Goal: Information Seeking & Learning: Learn about a topic

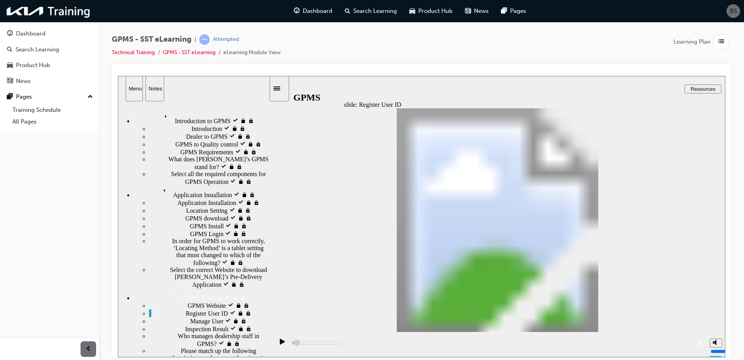
click at [280, 344] on icon "play/pause" at bounding box center [282, 341] width 5 height 6
type input "5000"
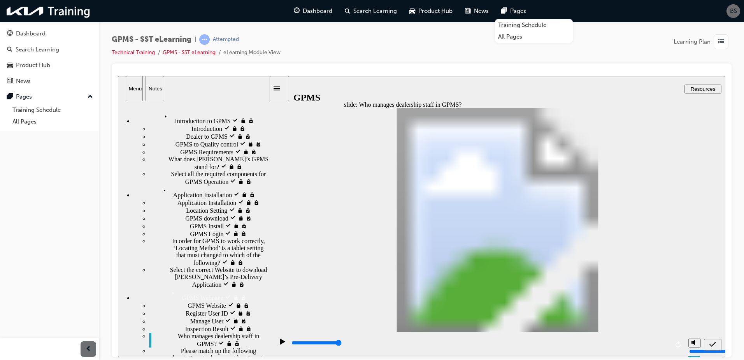
radio input "true"
click at [714, 343] on icon "submit" at bounding box center [713, 343] width 7 height 5
type input "5000"
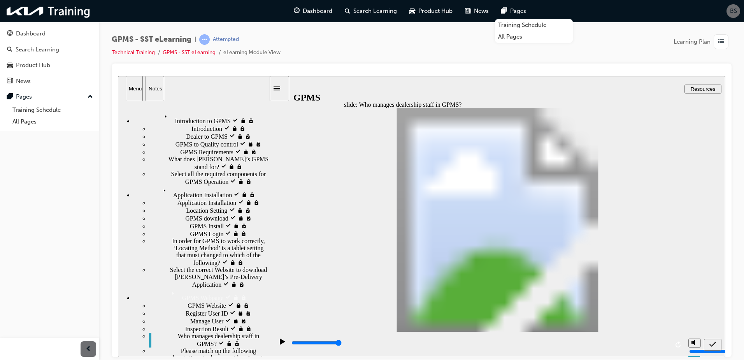
drag, startPoint x: 369, startPoint y: 189, endPoint x: 363, endPoint y: 174, distance: 16.1
radio input "true"
click at [714, 343] on icon "submit" at bounding box center [713, 343] width 7 height 7
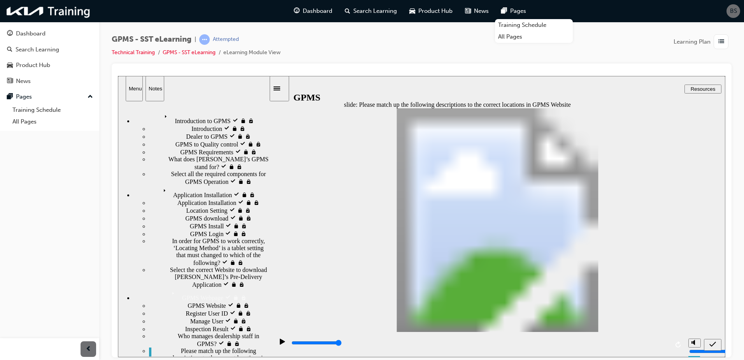
drag, startPoint x: 538, startPoint y: 261, endPoint x: 543, endPoint y: 262, distance: 4.7
drag, startPoint x: 535, startPoint y: 180, endPoint x: 530, endPoint y: 200, distance: 20.3
drag, startPoint x: 544, startPoint y: 204, endPoint x: 526, endPoint y: 204, distance: 17.5
drag, startPoint x: 540, startPoint y: 259, endPoint x: 528, endPoint y: 231, distance: 30.3
drag, startPoint x: 537, startPoint y: 255, endPoint x: 522, endPoint y: 254, distance: 15.2
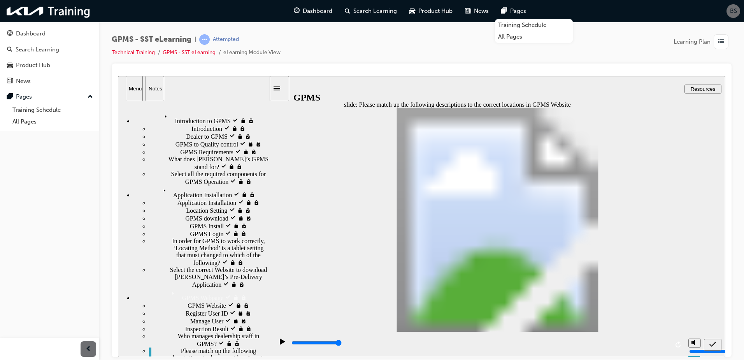
drag, startPoint x: 532, startPoint y: 178, endPoint x: 521, endPoint y: 179, distance: 11.0
click at [718, 343] on div "submit" at bounding box center [712, 344] width 11 height 8
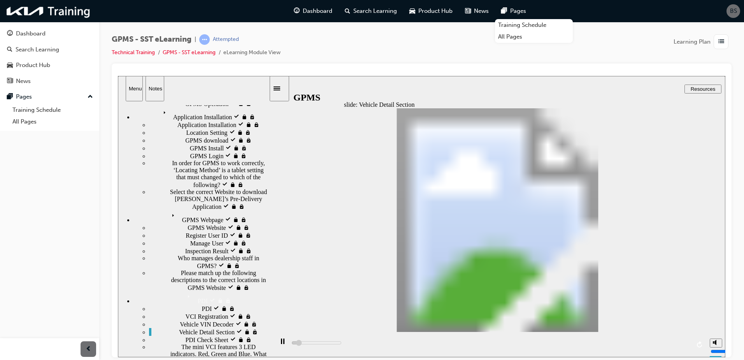
drag, startPoint x: 267, startPoint y: 273, endPoint x: 268, endPoint y: 357, distance: 84.5
click at [268, 357] on html "slide: Vehicle Detail Section Rectangle 1 Rectangle 2 Rectangle 7 Group 1 Recta…" at bounding box center [422, 216] width 608 height 281
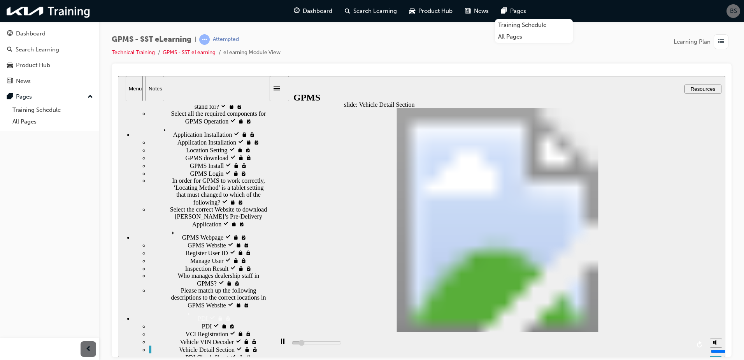
scroll to position [69, 0]
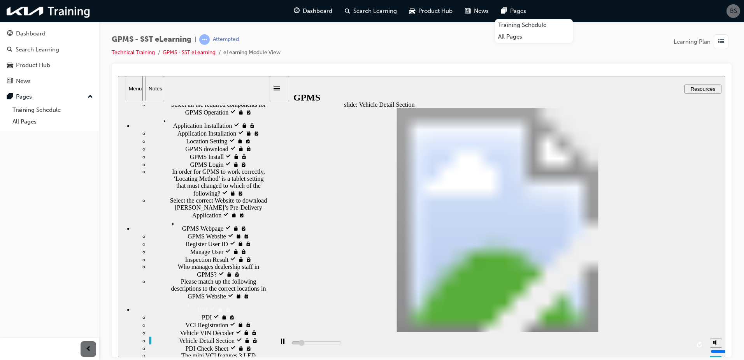
drag, startPoint x: 268, startPoint y: 297, endPoint x: 272, endPoint y: 332, distance: 34.9
click at [272, 332] on div "slide: Vehicle Detail Section Rectangle 1 Rectangle 2 Rectangle 7 Group 1 Recta…" at bounding box center [422, 216] width 608 height 281
click at [288, 318] on div "slide: Vehicle Detail Section Rectangle 1 Rectangle 2 Rectangle 7 Group 1 Recta…" at bounding box center [422, 216] width 608 height 281
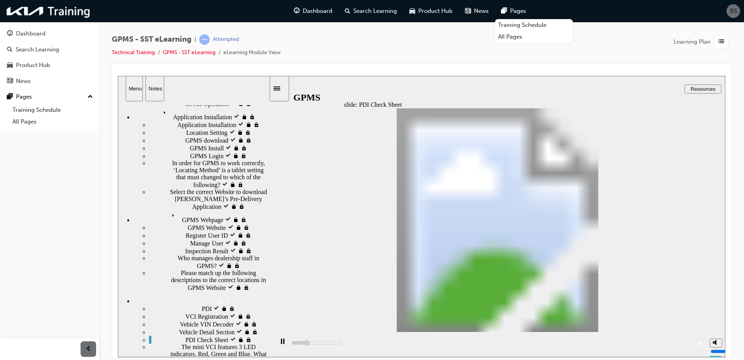
drag, startPoint x: 266, startPoint y: 320, endPoint x: 269, endPoint y: 352, distance: 32.5
click at [269, 352] on div "Introduction to GPMS visited Introduction to GPMS Introduction visited Introduc…" at bounding box center [194, 229] width 152 height 256
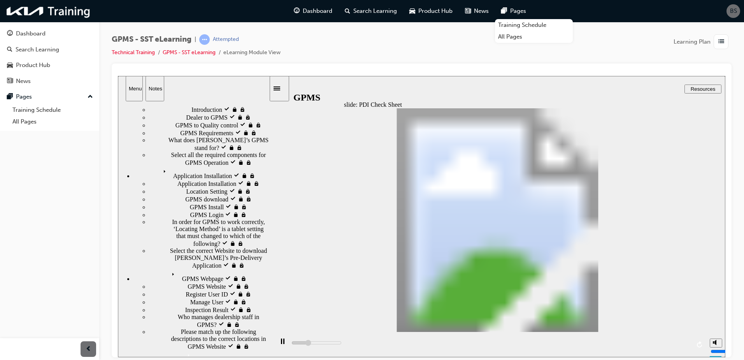
scroll to position [0, 0]
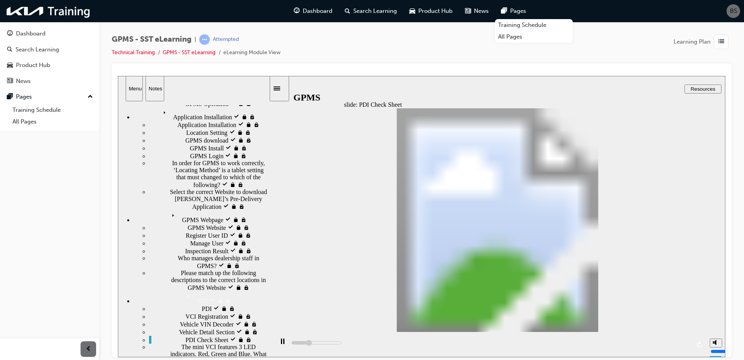
drag, startPoint x: 266, startPoint y: 270, endPoint x: 275, endPoint y: 379, distance: 109.8
click at [275, 357] on html "slide: PDI Check Sheet Rectangle 1 Rectangle 2 Rectangle 5 Rectangle 3 Rectangl…" at bounding box center [422, 216] width 608 height 281
click at [265, 290] on div "sidebar" at bounding box center [193, 198] width 151 height 185
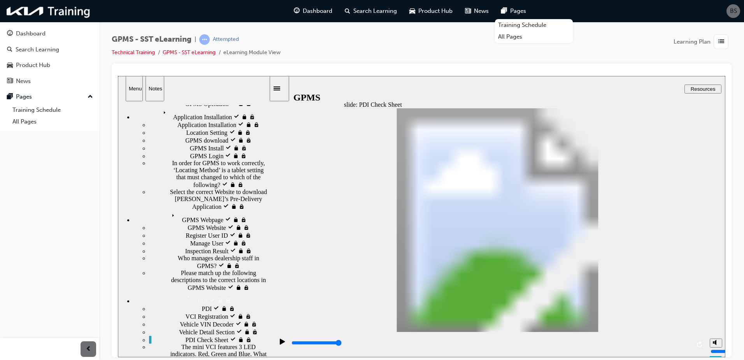
type input "5000"
radio input "true"
click at [715, 346] on icon "submit" at bounding box center [713, 343] width 7 height 7
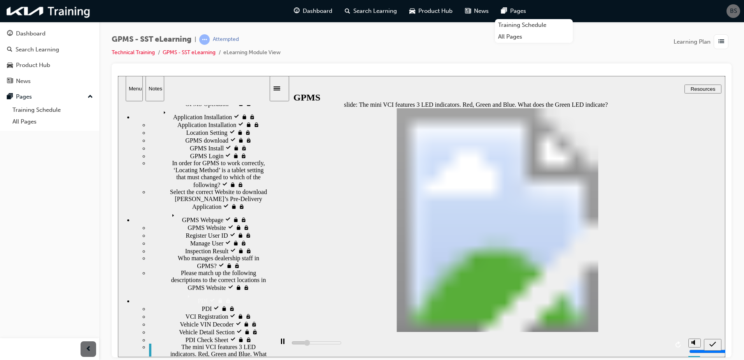
type input "5000"
radio input "false"
radio input "true"
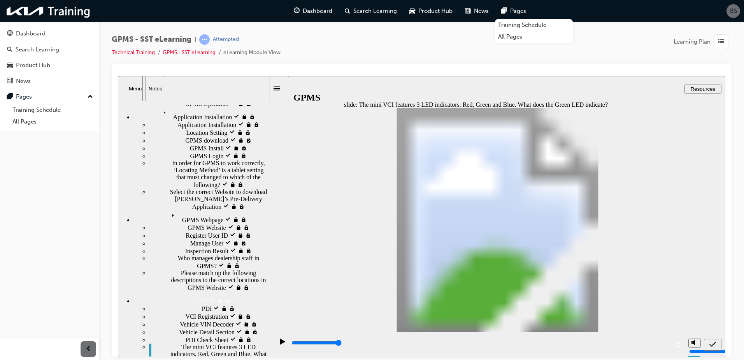
click at [714, 343] on icon "submit" at bounding box center [713, 343] width 7 height 7
drag, startPoint x: 591, startPoint y: 220, endPoint x: 576, endPoint y: 221, distance: 14.4
drag, startPoint x: 569, startPoint y: 202, endPoint x: 545, endPoint y: 199, distance: 24.3
drag, startPoint x: 545, startPoint y: 166, endPoint x: 531, endPoint y: 166, distance: 13.6
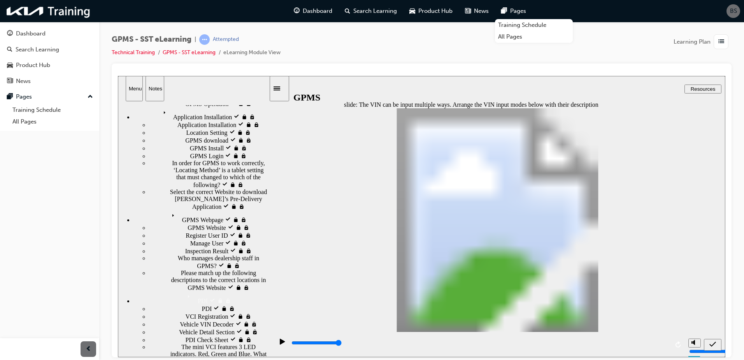
click at [713, 340] on div "submit" at bounding box center [712, 344] width 11 height 8
type input "5000"
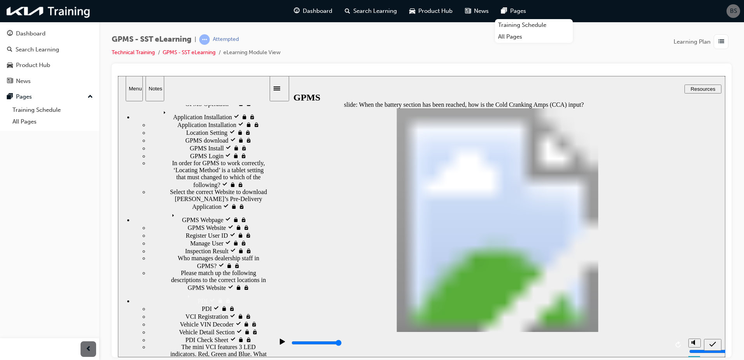
radio input "true"
click at [716, 343] on icon "submit" at bounding box center [713, 343] width 7 height 7
type input "5000"
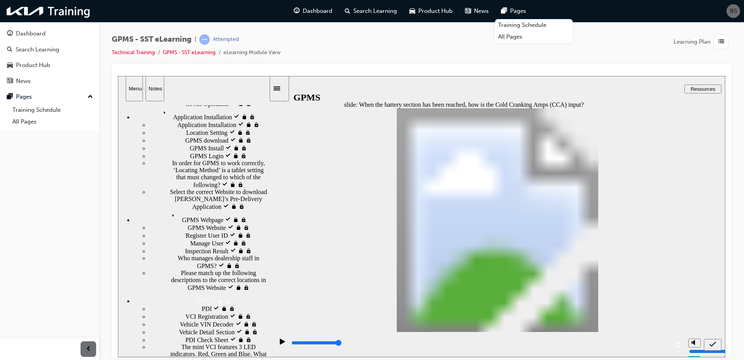
radio input "true"
click at [710, 340] on div "submit" at bounding box center [712, 344] width 11 height 8
drag, startPoint x: 495, startPoint y: 235, endPoint x: 497, endPoint y: 242, distance: 7.2
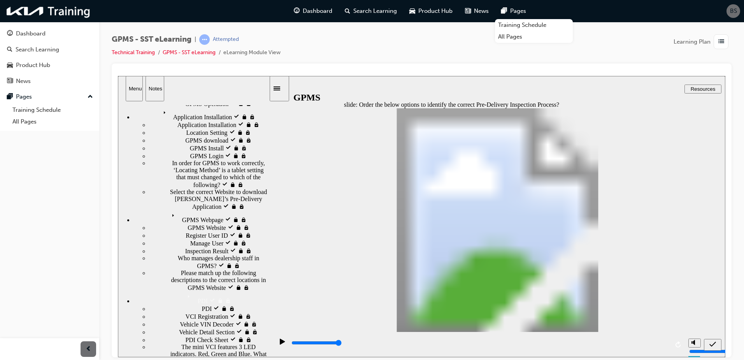
drag, startPoint x: 419, startPoint y: 167, endPoint x: 419, endPoint y: 185, distance: 17.5
drag, startPoint x: 421, startPoint y: 183, endPoint x: 419, endPoint y: 198, distance: 15.3
click at [712, 346] on icon "submit" at bounding box center [713, 343] width 7 height 7
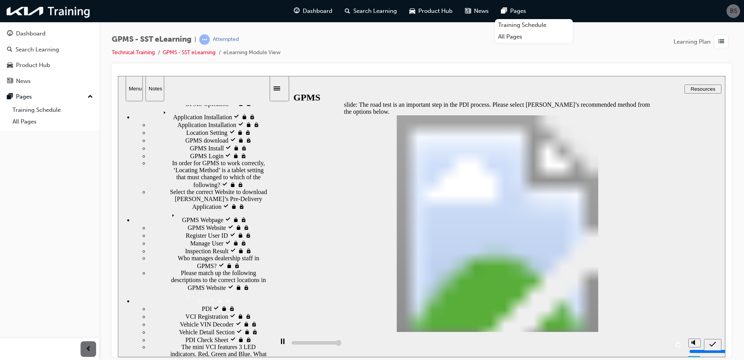
type input "5000"
radio input "true"
click at [713, 346] on icon "submit" at bounding box center [713, 343] width 7 height 7
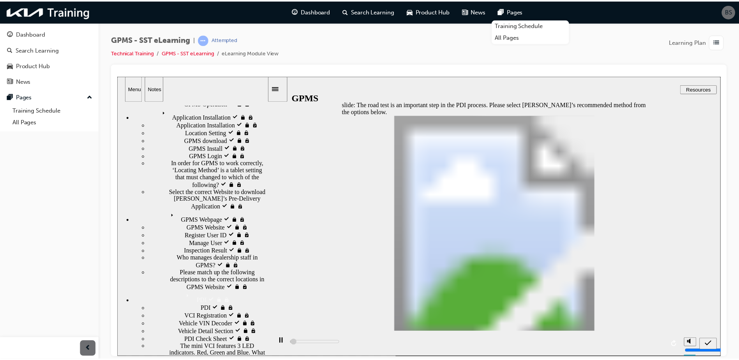
scroll to position [0, 0]
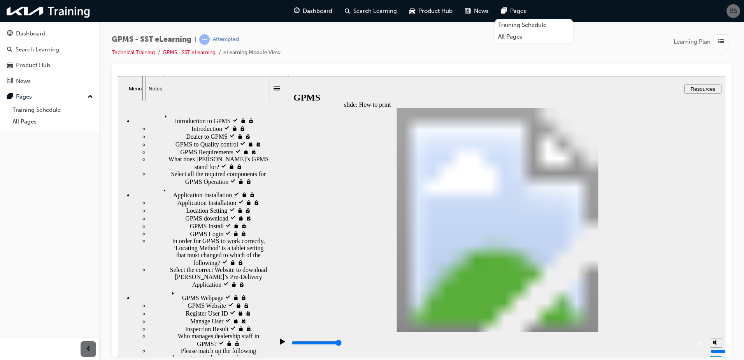
drag, startPoint x: 398, startPoint y: 187, endPoint x: 399, endPoint y: 138, distance: 48.3
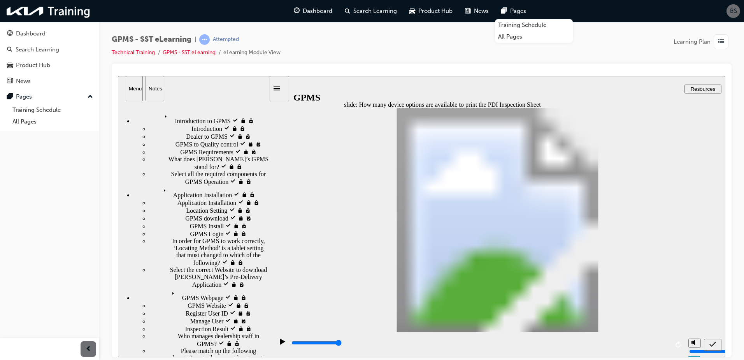
click at [711, 338] on button "submit" at bounding box center [713, 344] width 18 height 12
drag, startPoint x: 412, startPoint y: 216, endPoint x: 413, endPoint y: 148, distance: 67.8
click at [712, 343] on icon "submit" at bounding box center [713, 343] width 7 height 7
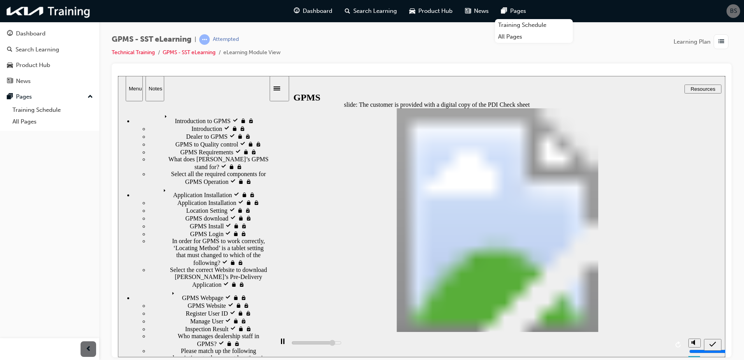
type input "4300"
radio input "true"
click at [712, 343] on icon "submit" at bounding box center [713, 343] width 7 height 7
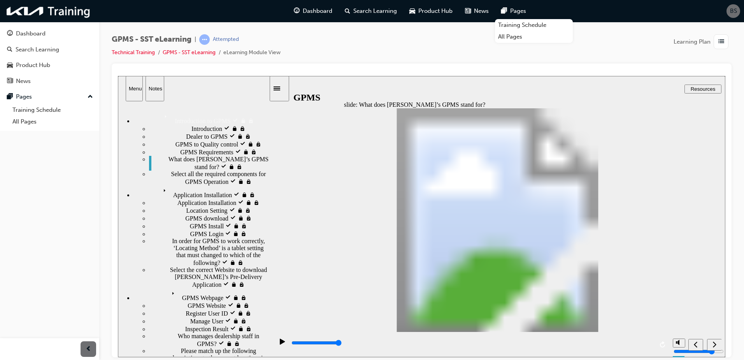
click at [717, 343] on div "next" at bounding box center [715, 344] width 9 height 8
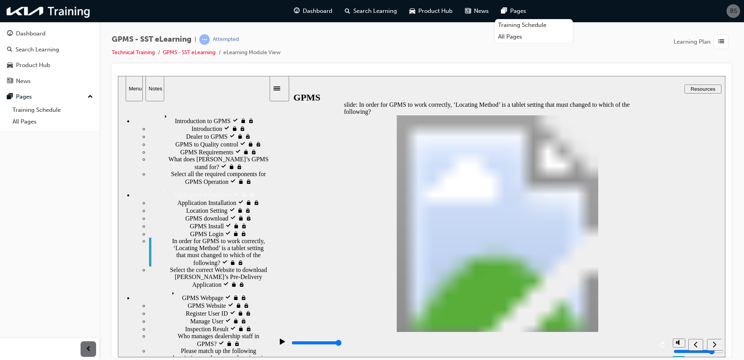
click at [696, 345] on icon "previous" at bounding box center [696, 343] width 4 height 7
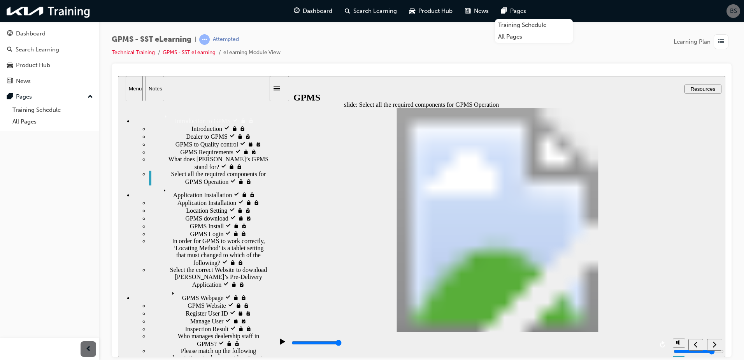
click at [696, 345] on icon "previous" at bounding box center [696, 343] width 4 height 7
click at [713, 345] on icon "next" at bounding box center [715, 343] width 4 height 7
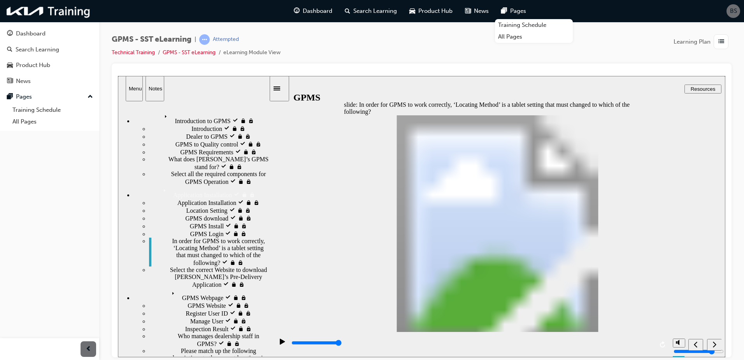
click at [713, 345] on icon "next" at bounding box center [715, 343] width 4 height 7
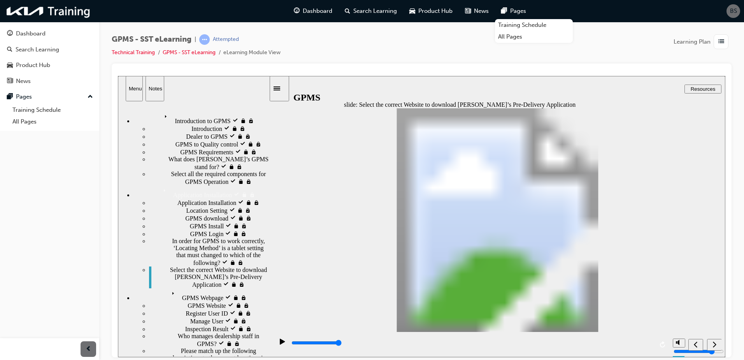
click at [713, 345] on icon "next" at bounding box center [715, 343] width 4 height 7
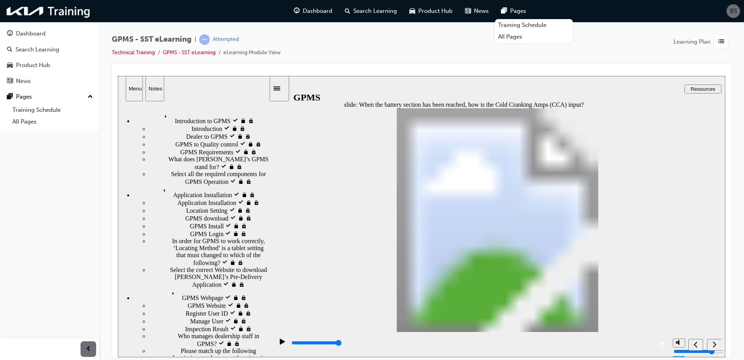
click at [713, 345] on icon "next" at bounding box center [715, 343] width 4 height 7
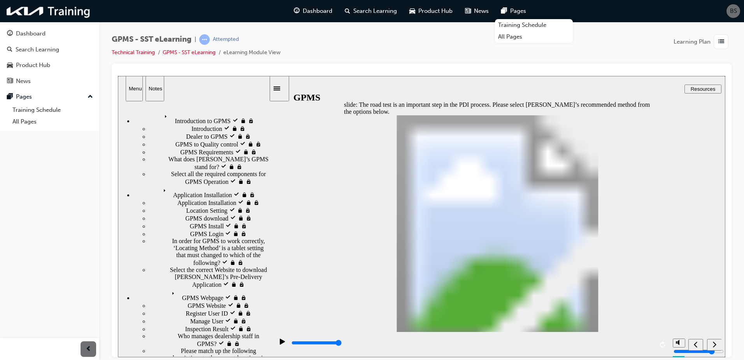
click at [697, 347] on icon "previous" at bounding box center [696, 343] width 4 height 7
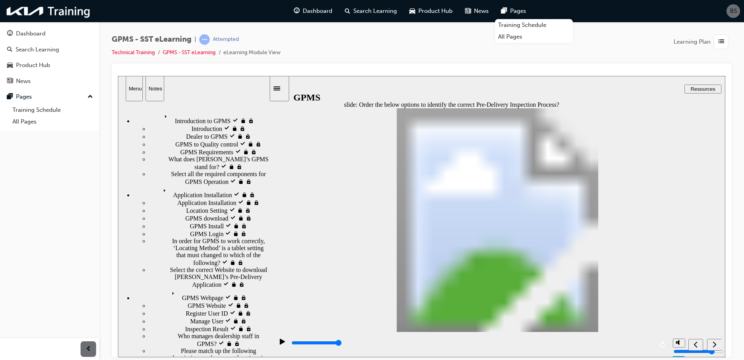
click at [711, 344] on div "next" at bounding box center [715, 344] width 9 height 8
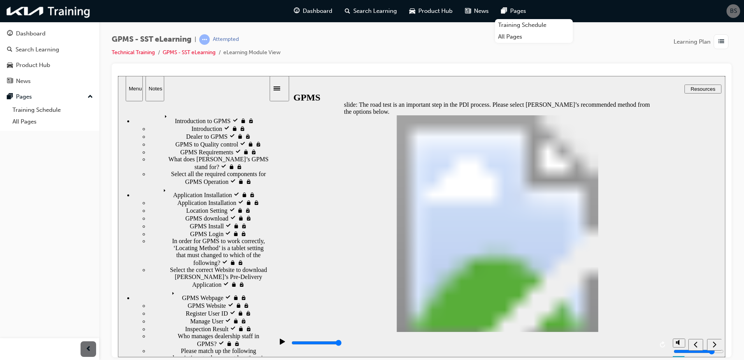
click at [711, 344] on div "next" at bounding box center [715, 344] width 9 height 8
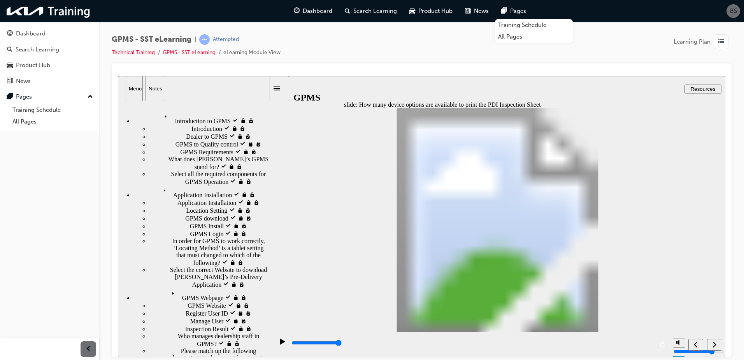
click at [711, 344] on div "next" at bounding box center [715, 344] width 9 height 8
type input "5000"
click at [36, 49] on div "Search Learning" at bounding box center [38, 49] width 44 height 9
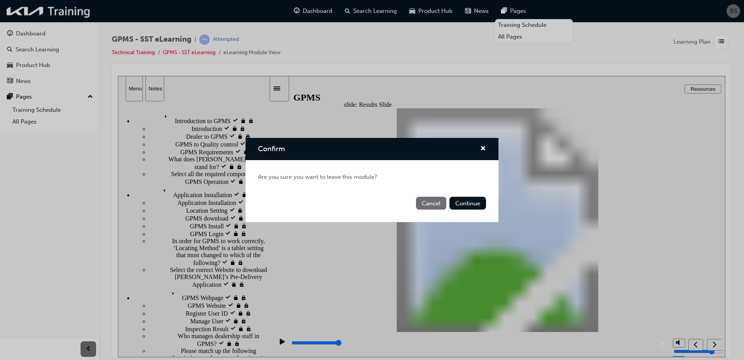
click at [429, 202] on button "Cancel" at bounding box center [431, 203] width 30 height 13
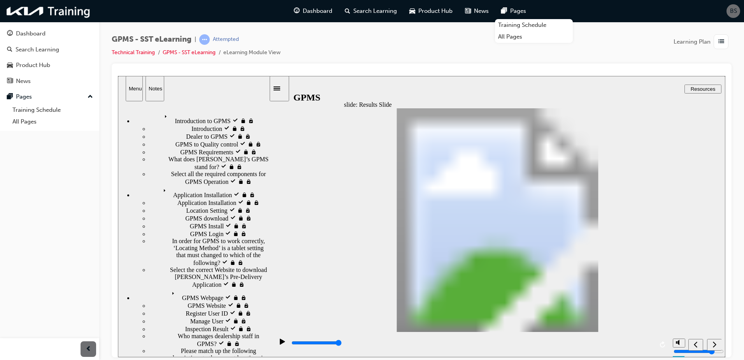
click at [692, 43] on span "Learning Plan" at bounding box center [692, 41] width 37 height 9
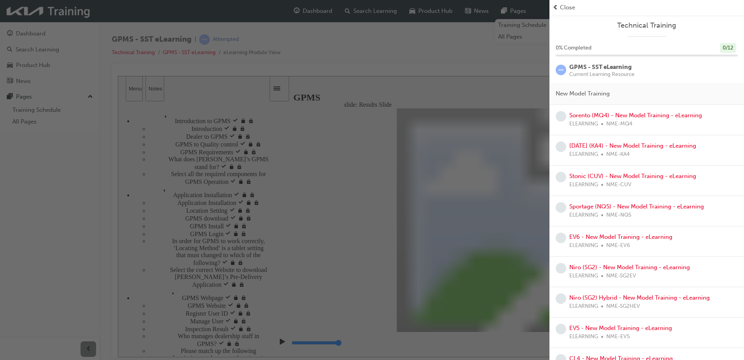
click at [574, 68] on span "GPMS - SST eLearning" at bounding box center [601, 66] width 62 height 7
click at [565, 69] on span "learningRecordVerb_ATTEMPT-icon" at bounding box center [561, 70] width 11 height 11
click at [580, 66] on span "GPMS - SST eLearning" at bounding box center [601, 66] width 62 height 7
drag, startPoint x: 580, startPoint y: 66, endPoint x: 606, endPoint y: 67, distance: 26.1
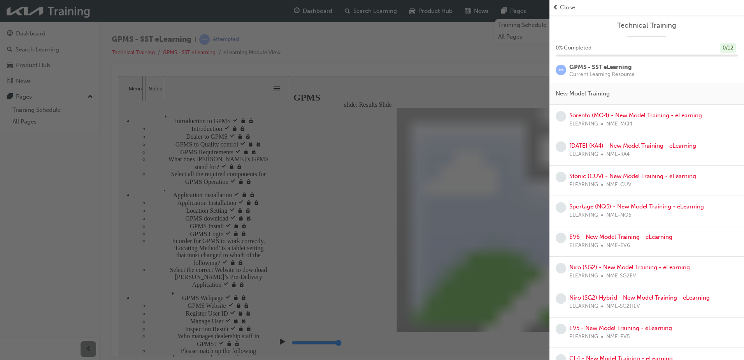
click at [606, 67] on span "GPMS - SST eLearning" at bounding box center [601, 66] width 62 height 7
click at [567, 10] on span "Close" at bounding box center [567, 7] width 15 height 9
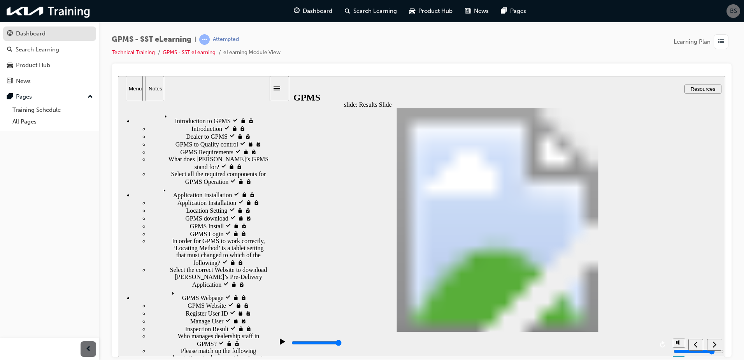
click at [37, 29] on div "Dashboard" at bounding box center [49, 34] width 85 height 10
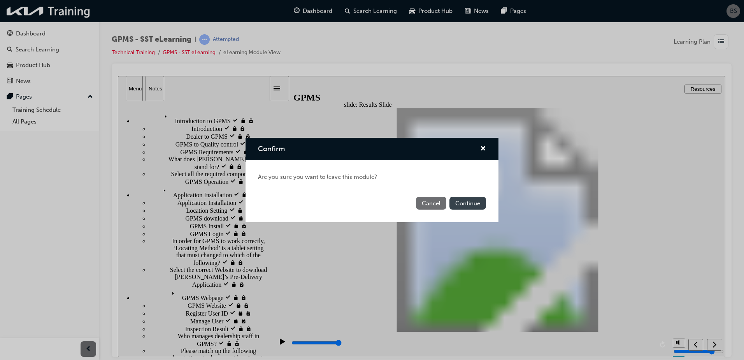
click at [466, 201] on button "Continue" at bounding box center [468, 203] width 37 height 13
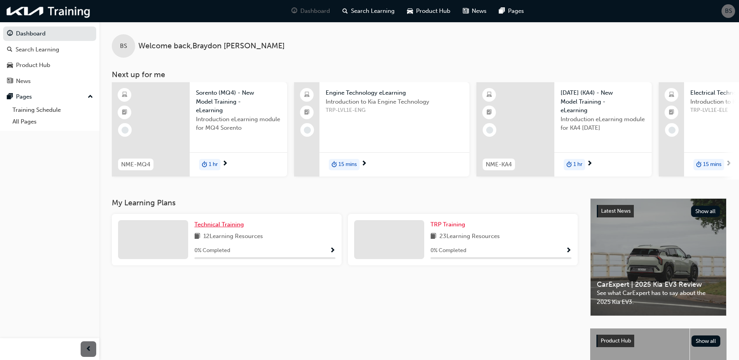
click at [225, 228] on span "Technical Training" at bounding box center [218, 224] width 49 height 7
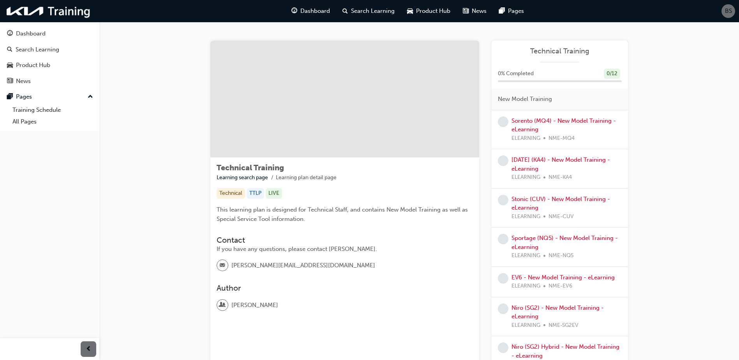
click at [736, 122] on div "Technical Training Learning search page Learning plan detail page Technical Tra…" at bounding box center [418, 308] width 639 height 573
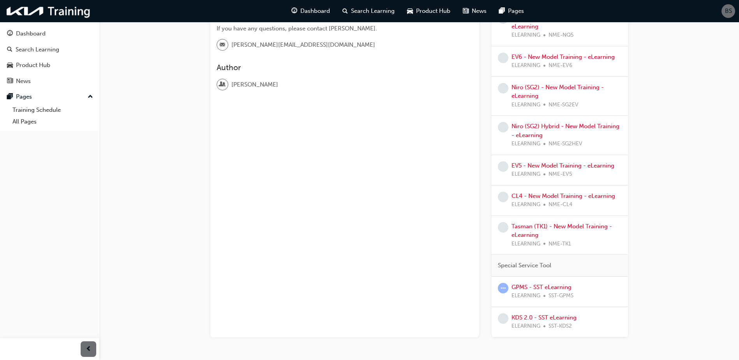
scroll to position [229, 0]
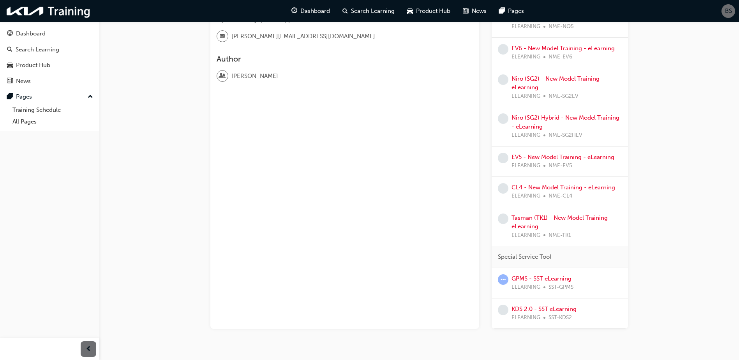
click at [541, 273] on div "GPMS - SST eLearning ELEARNING SST-GPMS" at bounding box center [559, 283] width 136 height 30
click at [541, 276] on link "GPMS - SST eLearning" at bounding box center [541, 278] width 60 height 7
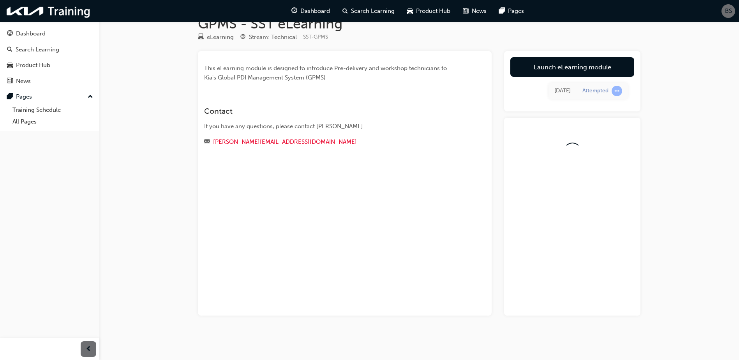
scroll to position [25, 0]
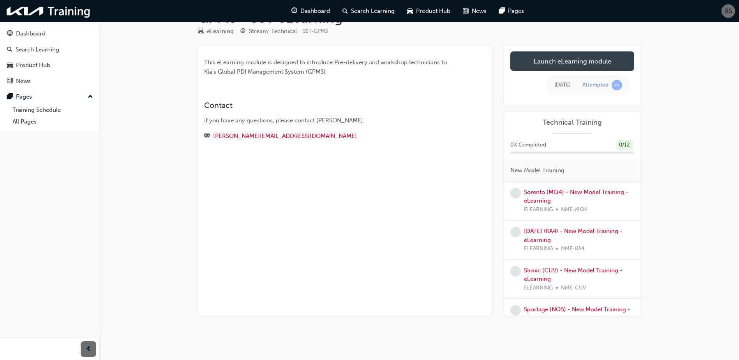
click at [581, 63] on link "Launch eLearning module" at bounding box center [572, 60] width 124 height 19
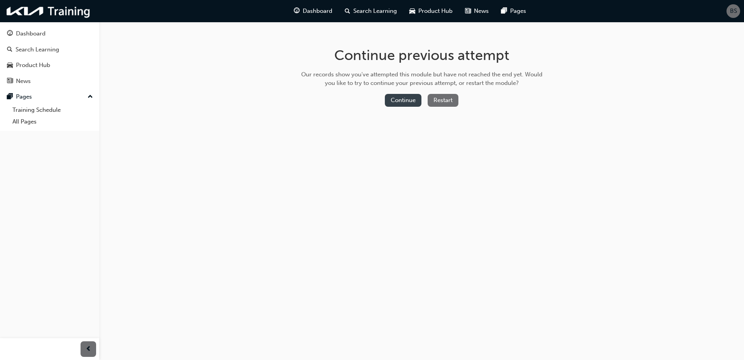
click at [408, 101] on button "Continue" at bounding box center [403, 100] width 37 height 13
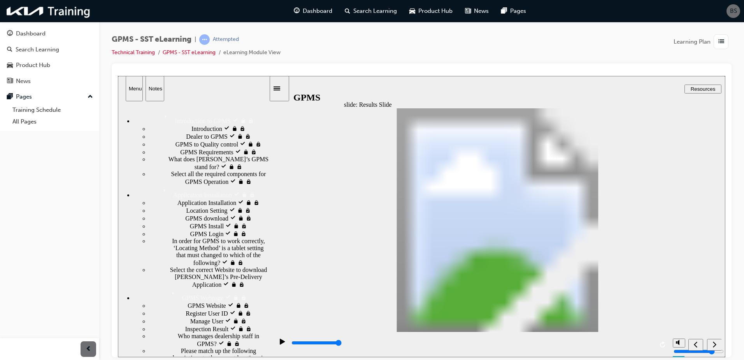
click at [286, 85] on div "Sidebar Toggle" at bounding box center [279, 88] width 13 height 6
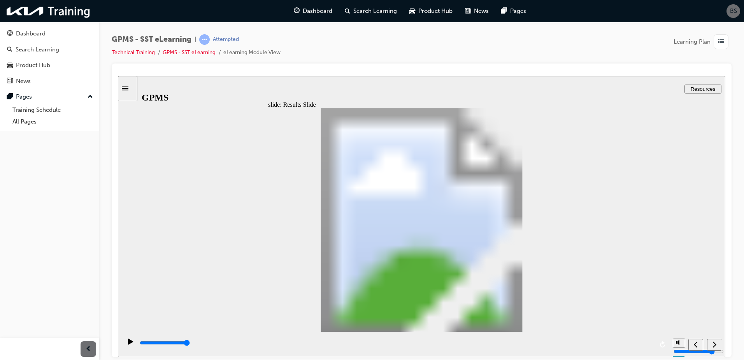
click at [713, 346] on div "next" at bounding box center [715, 344] width 9 height 8
click at [714, 345] on icon "next" at bounding box center [715, 343] width 4 height 7
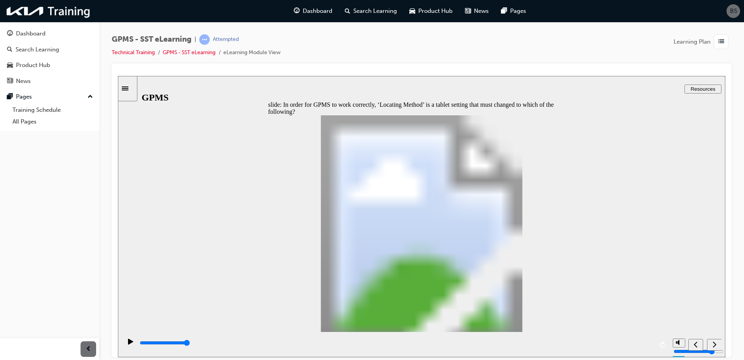
drag, startPoint x: 399, startPoint y: 243, endPoint x: 398, endPoint y: 231, distance: 12.5
drag, startPoint x: 396, startPoint y: 235, endPoint x: 389, endPoint y: 174, distance: 61.2
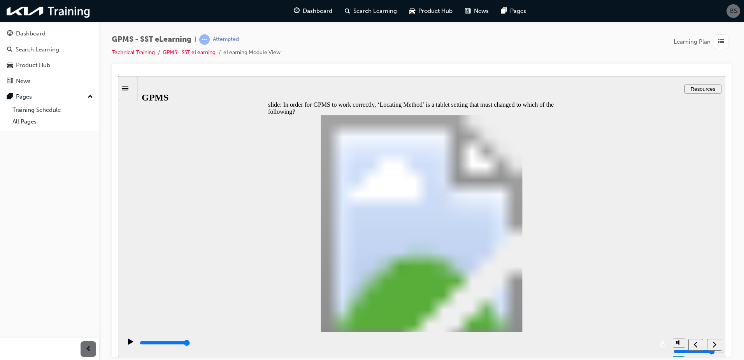
drag, startPoint x: 393, startPoint y: 272, endPoint x: 408, endPoint y: 215, distance: 58.4
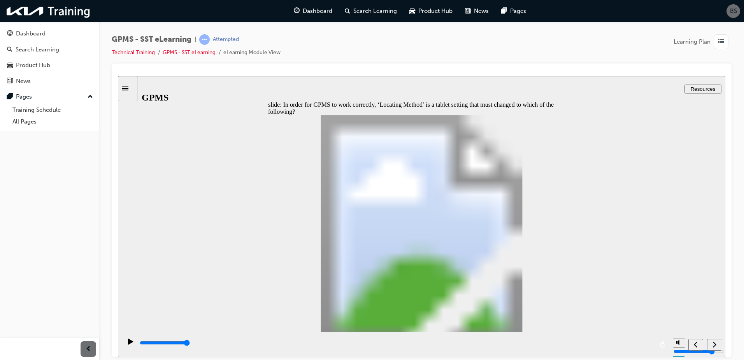
click at [86, 350] on span "prev-icon" at bounding box center [89, 349] width 6 height 10
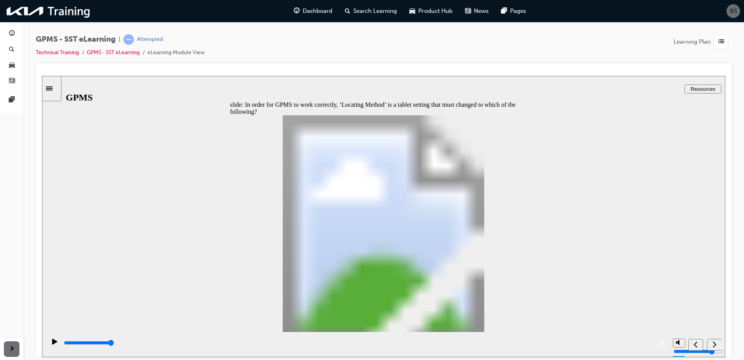
click at [21, 343] on div at bounding box center [11, 349] width 23 height 22
click at [11, 347] on span "next-icon" at bounding box center [12, 349] width 6 height 10
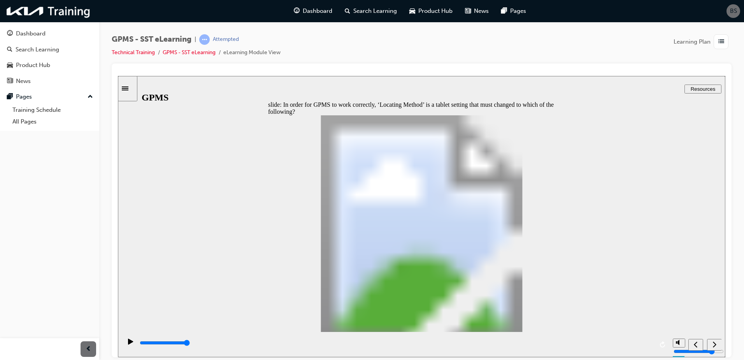
click at [711, 343] on div "next" at bounding box center [715, 344] width 9 height 8
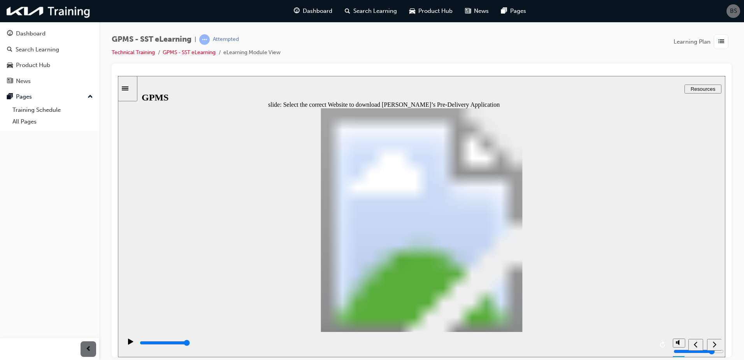
click at [127, 89] on div "Sidebar Toggle" at bounding box center [127, 88] width 13 height 6
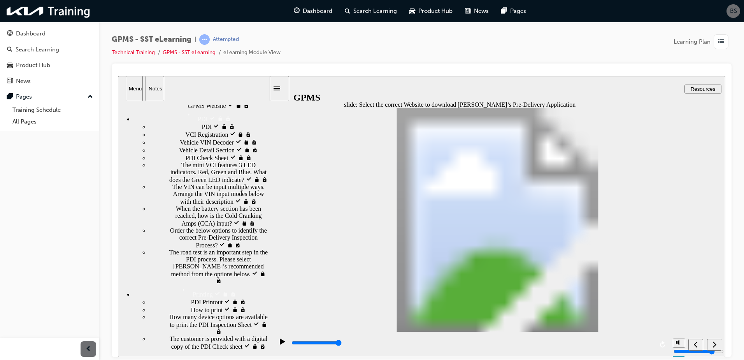
scroll to position [297, 0]
drag, startPoint x: 266, startPoint y: 206, endPoint x: 273, endPoint y: 365, distance: 159.4
click at [273, 357] on html "​80% (104 points)​ slide: Select the correct Website to download Kia’s Pre-Deli…" at bounding box center [422, 216] width 608 height 281
drag, startPoint x: 266, startPoint y: 318, endPoint x: 267, endPoint y: 378, distance: 60.0
click at [267, 357] on html "​80% (104 points)​ slide: Select the correct Website to download Kia’s Pre-Deli…" at bounding box center [422, 216] width 608 height 281
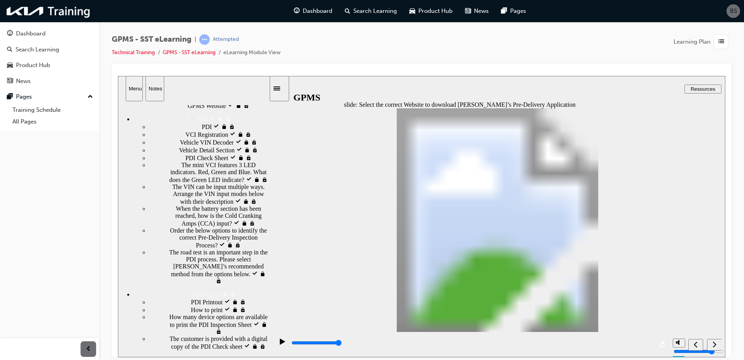
click at [239, 313] on div "How to print visited How to print" at bounding box center [209, 309] width 120 height 8
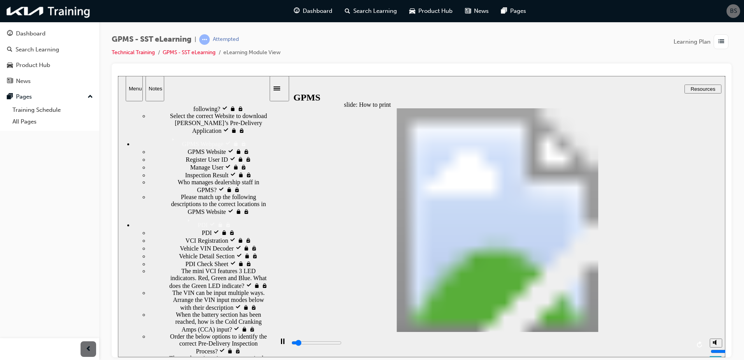
click at [716, 345] on icon "next" at bounding box center [715, 343] width 4 height 7
click at [716, 345] on icon "next" at bounding box center [715, 344] width 4 height 6
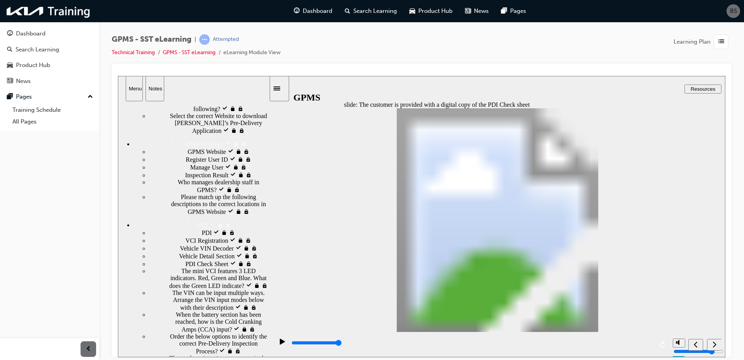
type input "5000"
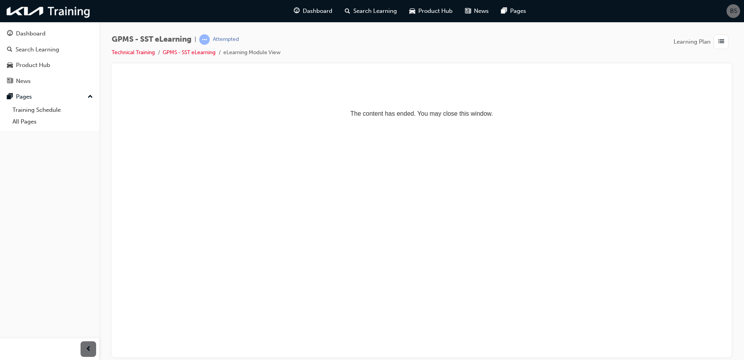
scroll to position [0, 0]
